Goal: Find specific fact: Find specific page/section

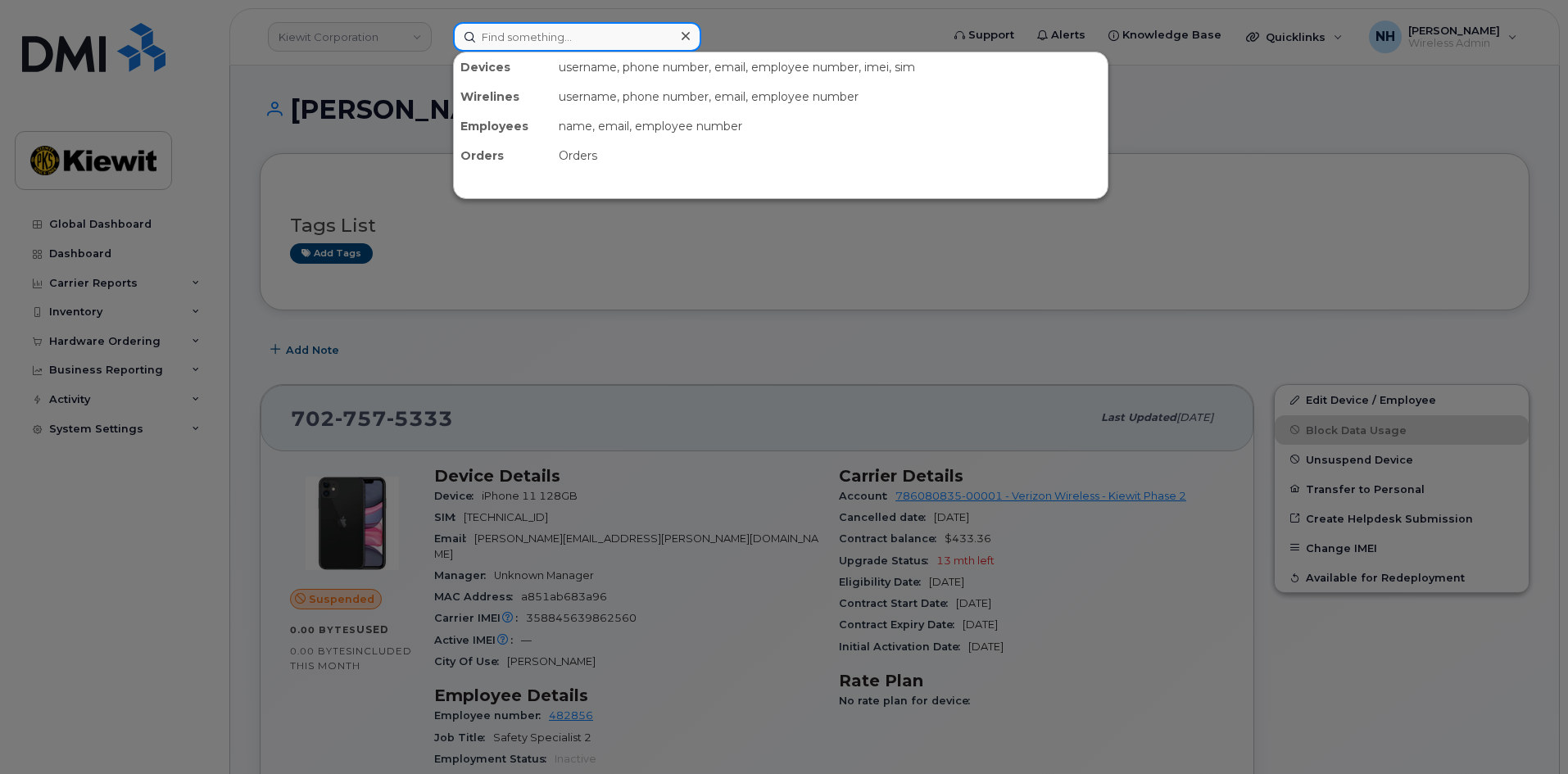
click at [627, 26] on input at bounding box center [577, 36] width 248 height 30
paste input "Dell Latitude 5440"
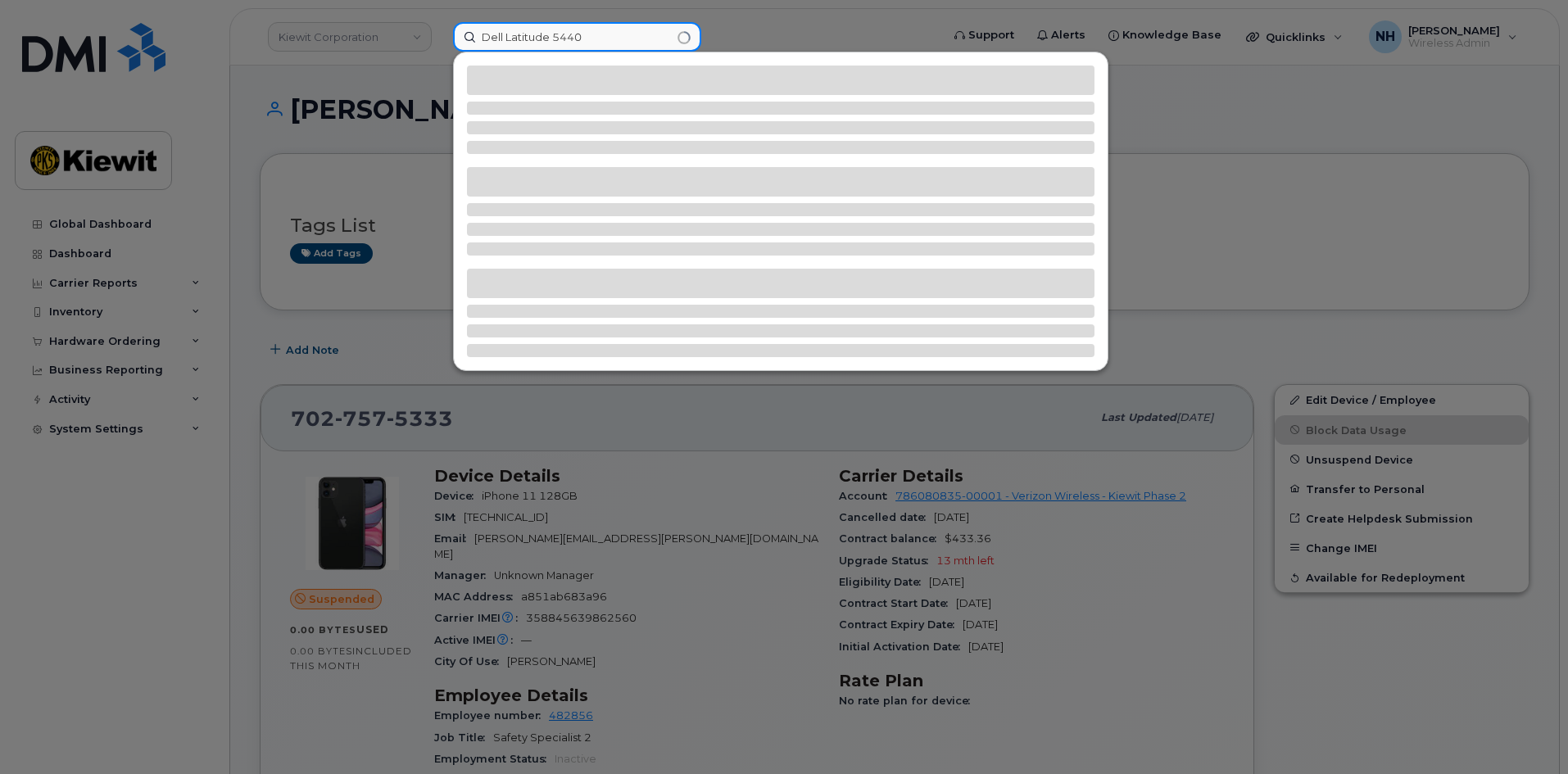
drag, startPoint x: 627, startPoint y: 32, endPoint x: 330, endPoint y: 31, distance: 297.0
click at [440, 31] on div "Dell Latitude 5440" at bounding box center [692, 36] width 503 height 30
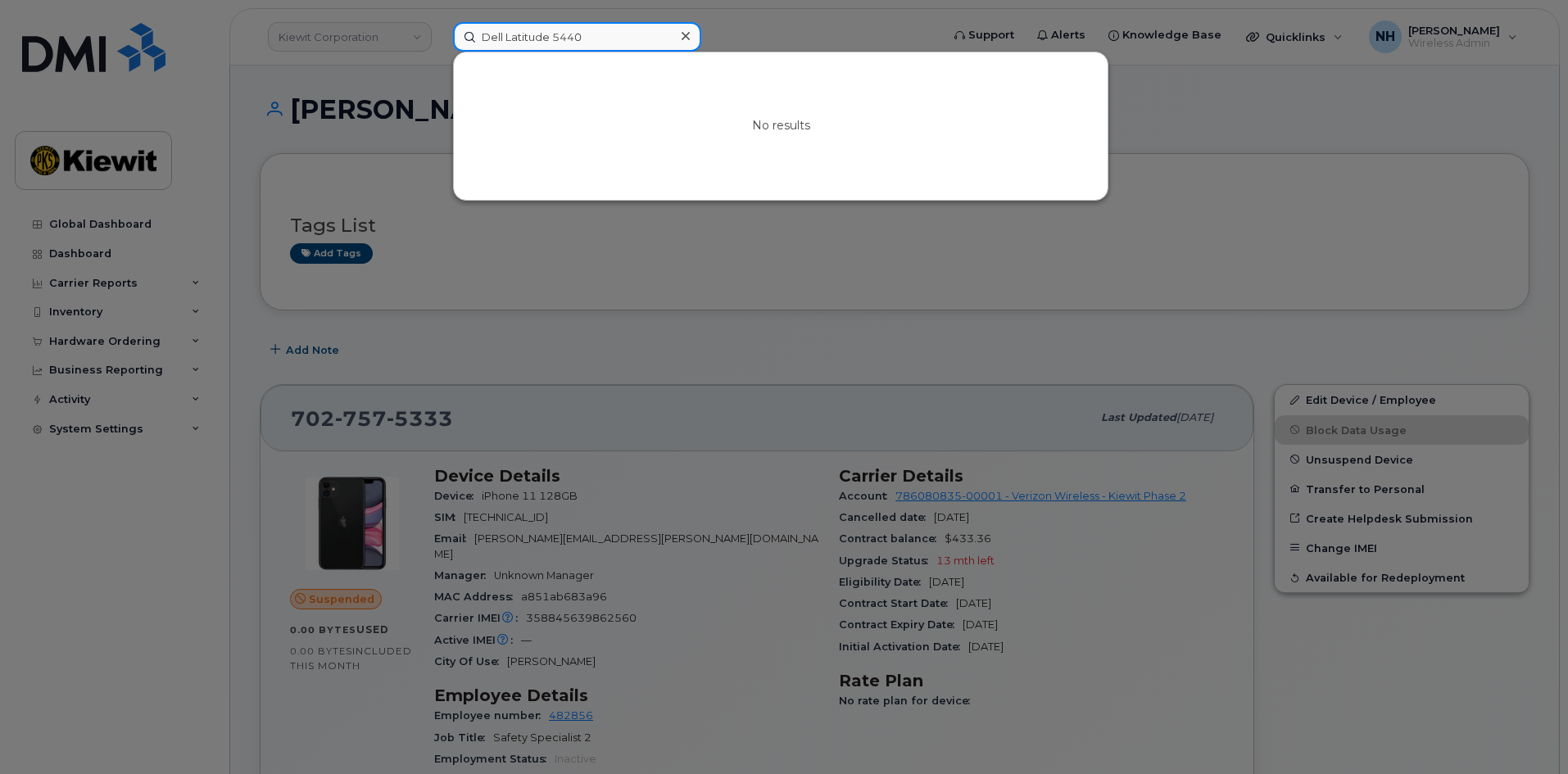
paste input "Jimmy.Mcavoy"
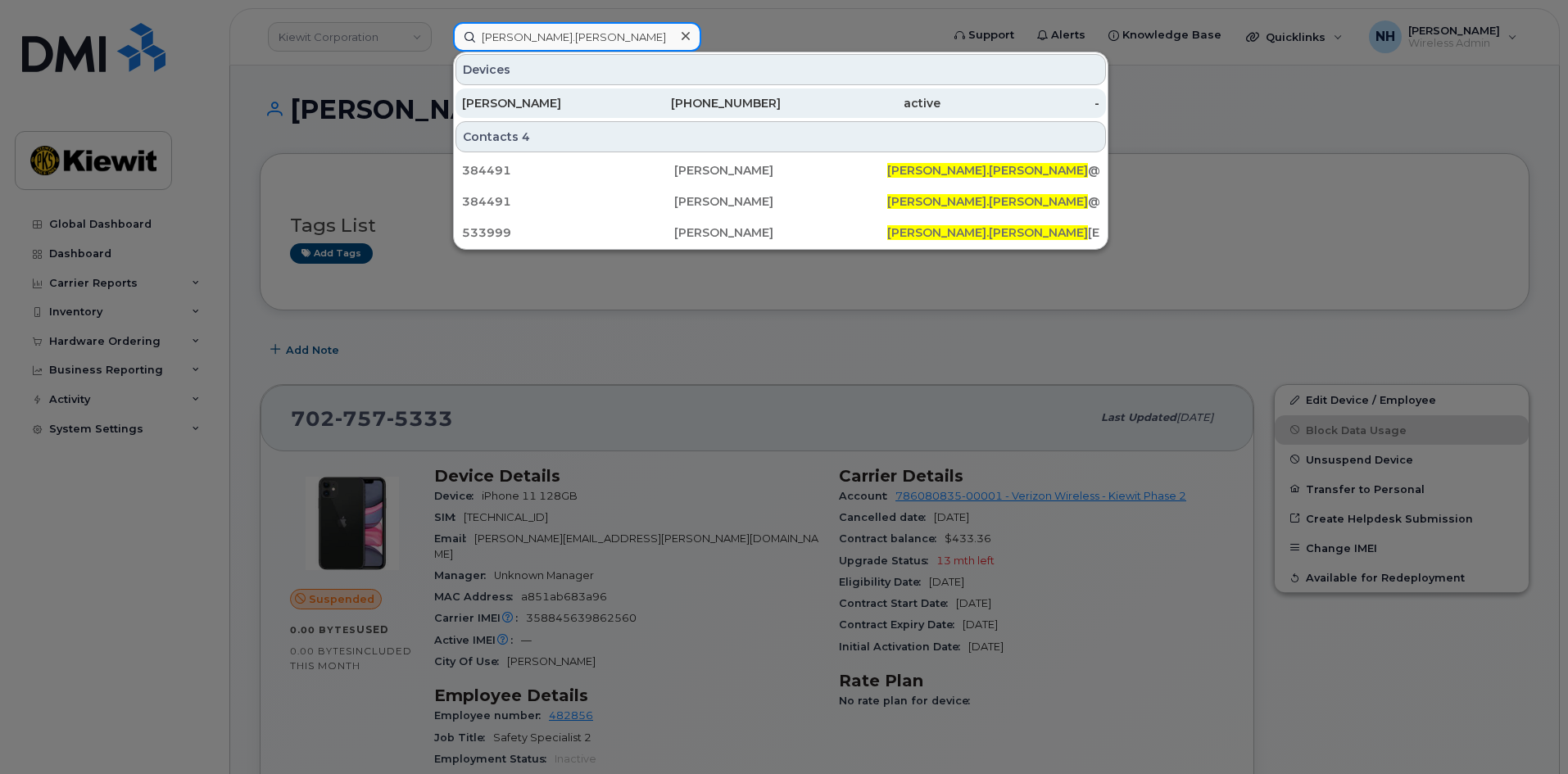
type input "Jimmy.Mcavoy"
click at [718, 91] on div "470-382-3524" at bounding box center [702, 103] width 160 height 30
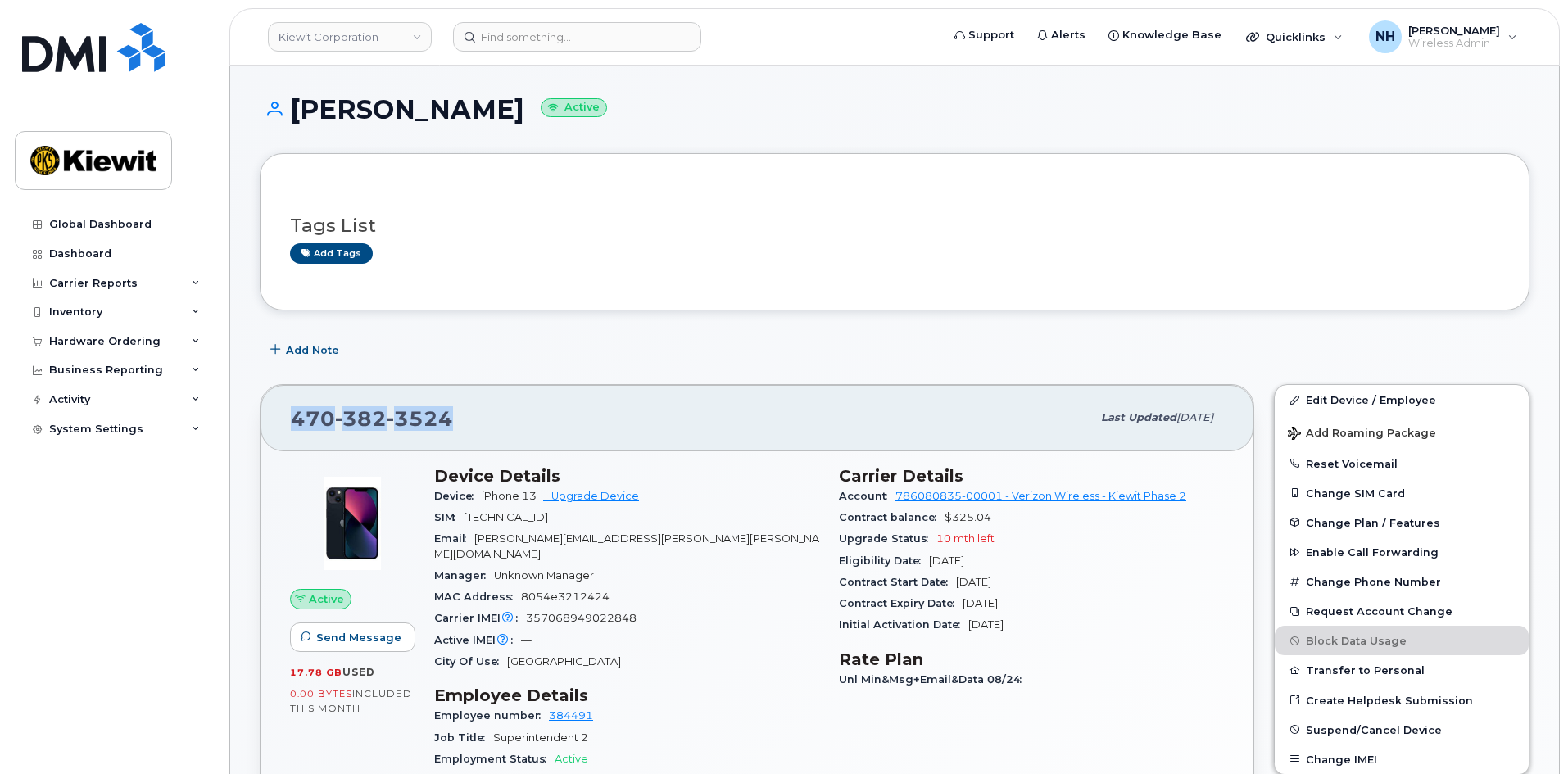
drag, startPoint x: 473, startPoint y: 409, endPoint x: 253, endPoint y: 408, distance: 220.0
click at [253, 408] on div "[PHONE_NUMBER] Last updated [DATE] Active Send Message 17.78 GB  used 0.00 Byte…" at bounding box center [757, 782] width 1014 height 816
copy span "[PHONE_NUMBER]"
drag, startPoint x: 482, startPoint y: 495, endPoint x: 535, endPoint y: 503, distance: 53.6
click at [535, 503] on div "Device iPhone 13 + Upgrade Device" at bounding box center [627, 496] width 385 height 22
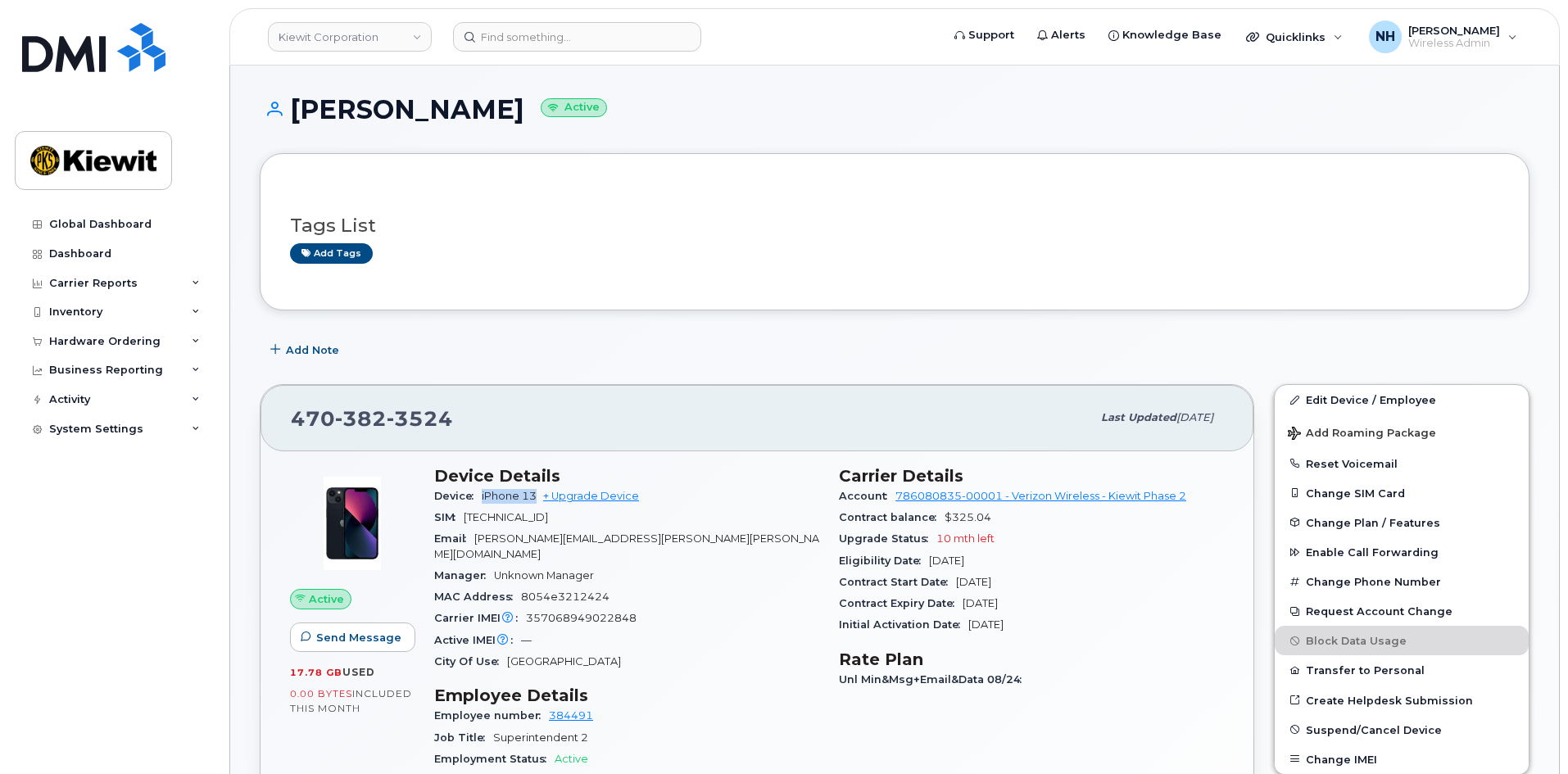
copy span "iPhone 13"
